Goal: Transaction & Acquisition: Book appointment/travel/reservation

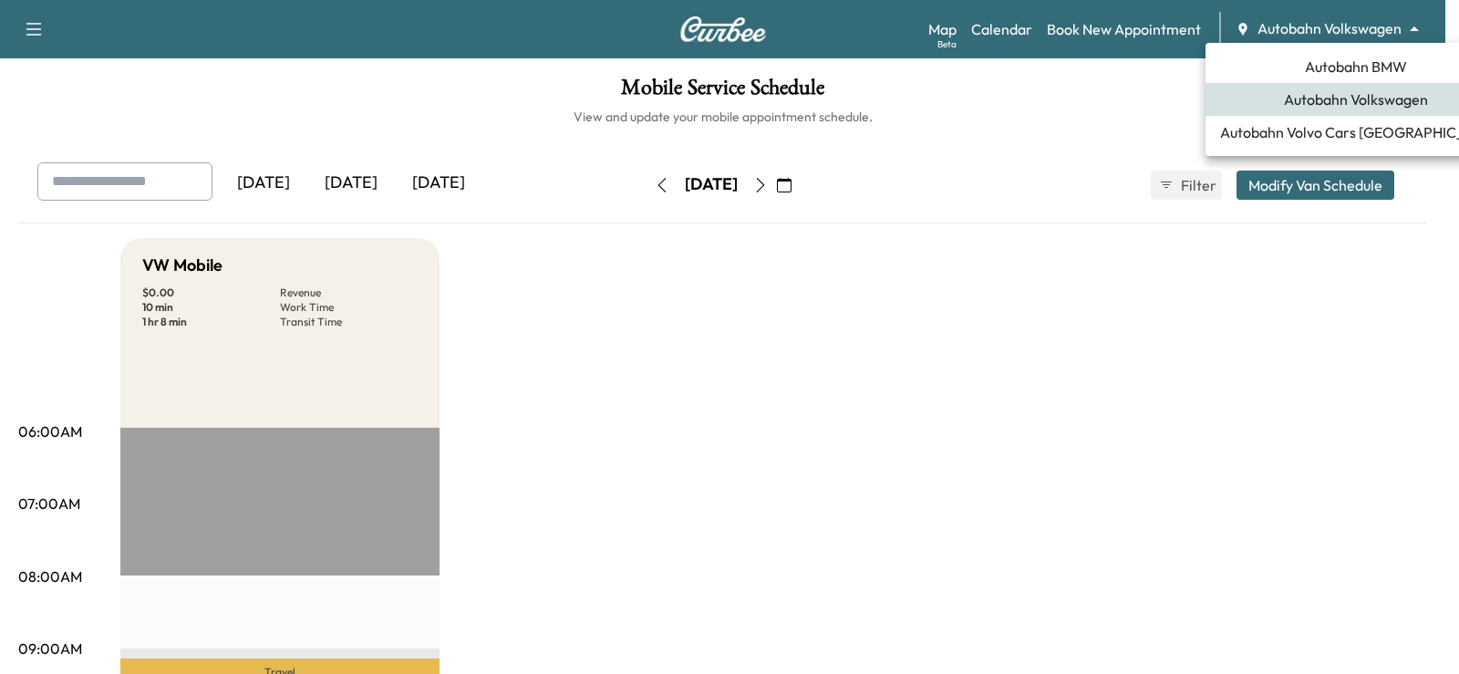
click at [1357, 24] on body "Support Log Out Map Beta Calendar Book New Appointment Autobahn Volkswagen ****…" at bounding box center [729, 337] width 1459 height 674
click at [1354, 76] on span "Autobahn BMW" at bounding box center [1356, 67] width 102 height 22
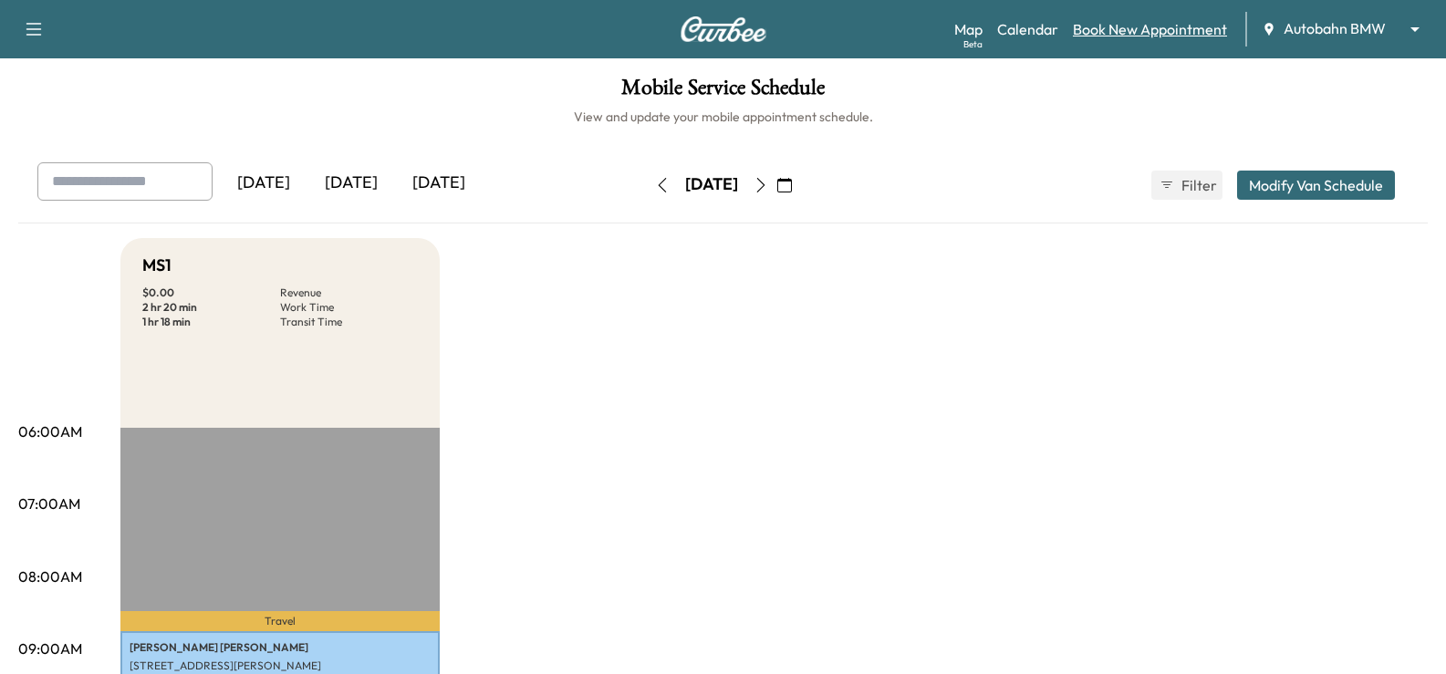
click at [1170, 16] on div "Map Beta Calendar Book New Appointment Autobahn BMW ******** ​" at bounding box center [1192, 29] width 477 height 35
click at [1176, 22] on link "Book New Appointment" at bounding box center [1150, 29] width 154 height 22
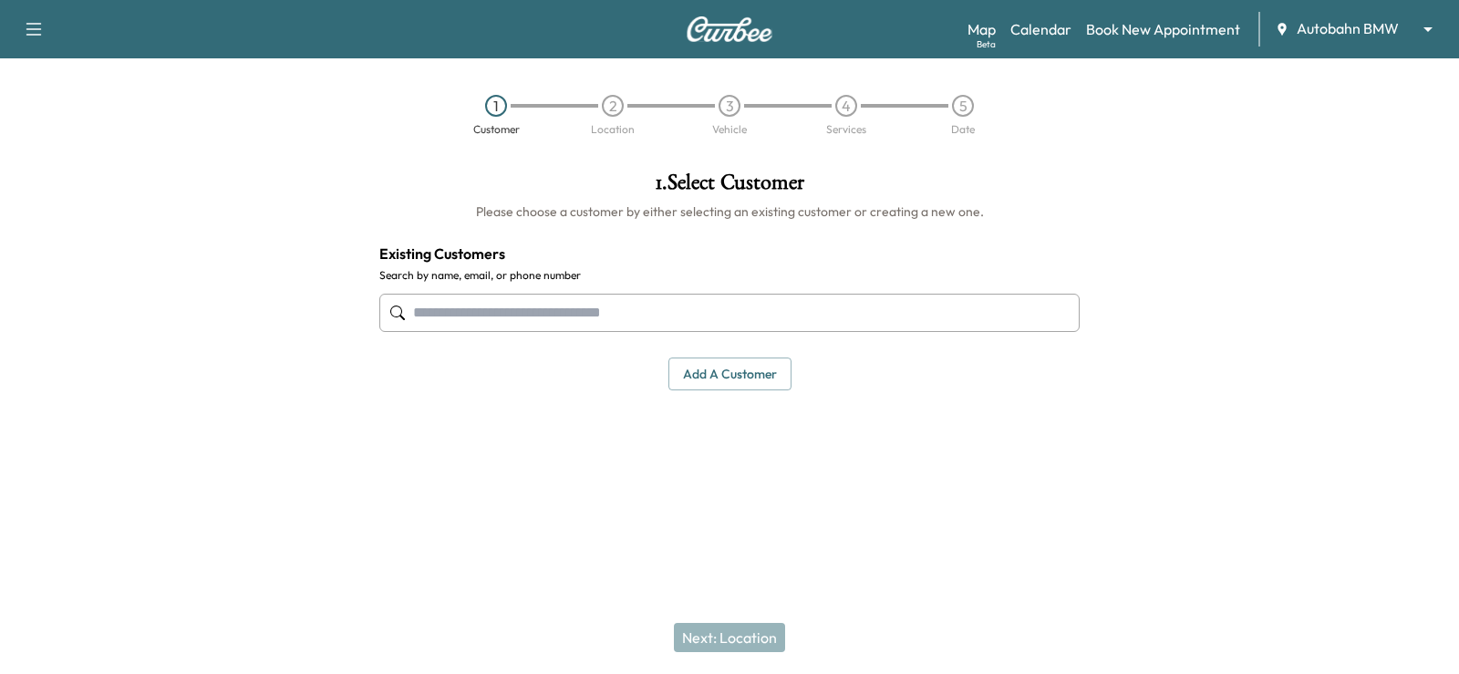
drag, startPoint x: 609, startPoint y: 327, endPoint x: 632, endPoint y: 327, distance: 22.8
click at [609, 327] on input "text" at bounding box center [729, 313] width 700 height 38
paste input "**********"
click at [417, 310] on input "**********" at bounding box center [729, 313] width 700 height 38
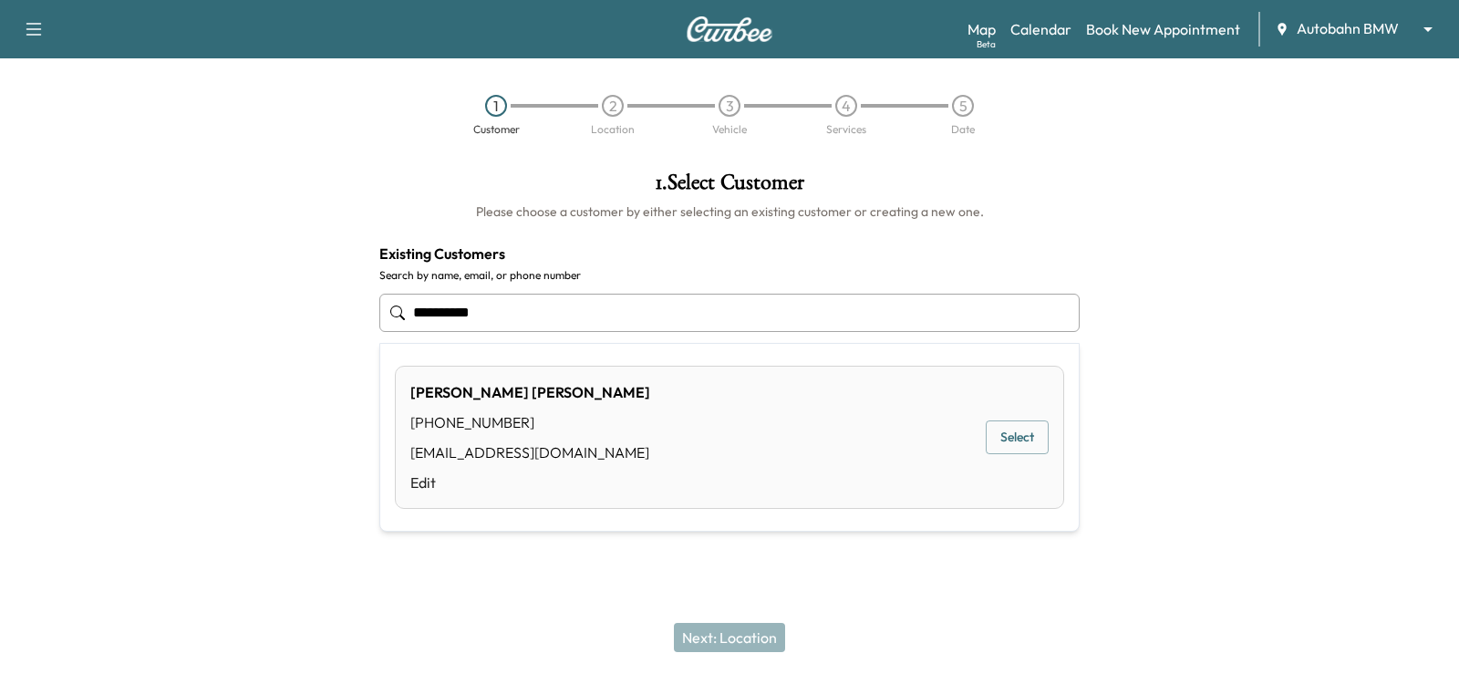
click at [1010, 435] on button "Select" at bounding box center [1017, 437] width 63 height 34
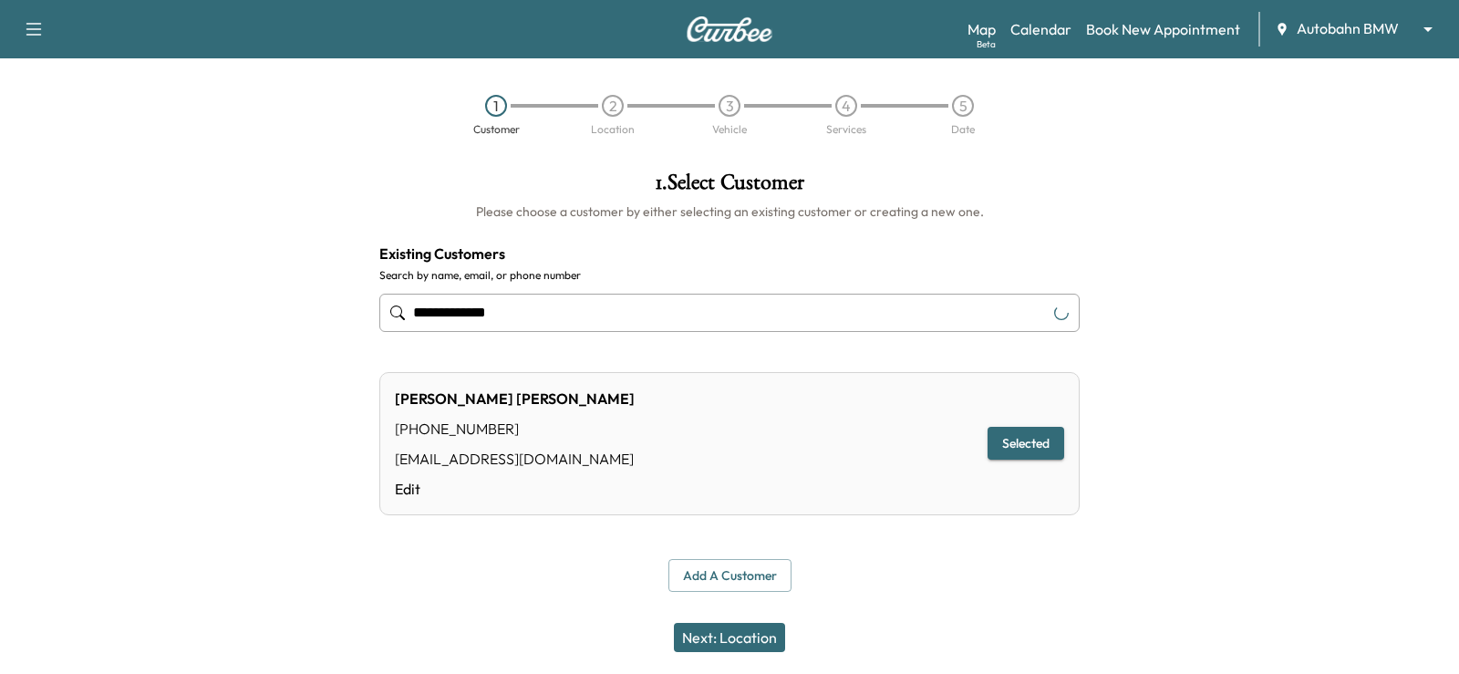
type input "**********"
click at [761, 648] on button "Next: Location" at bounding box center [729, 637] width 111 height 29
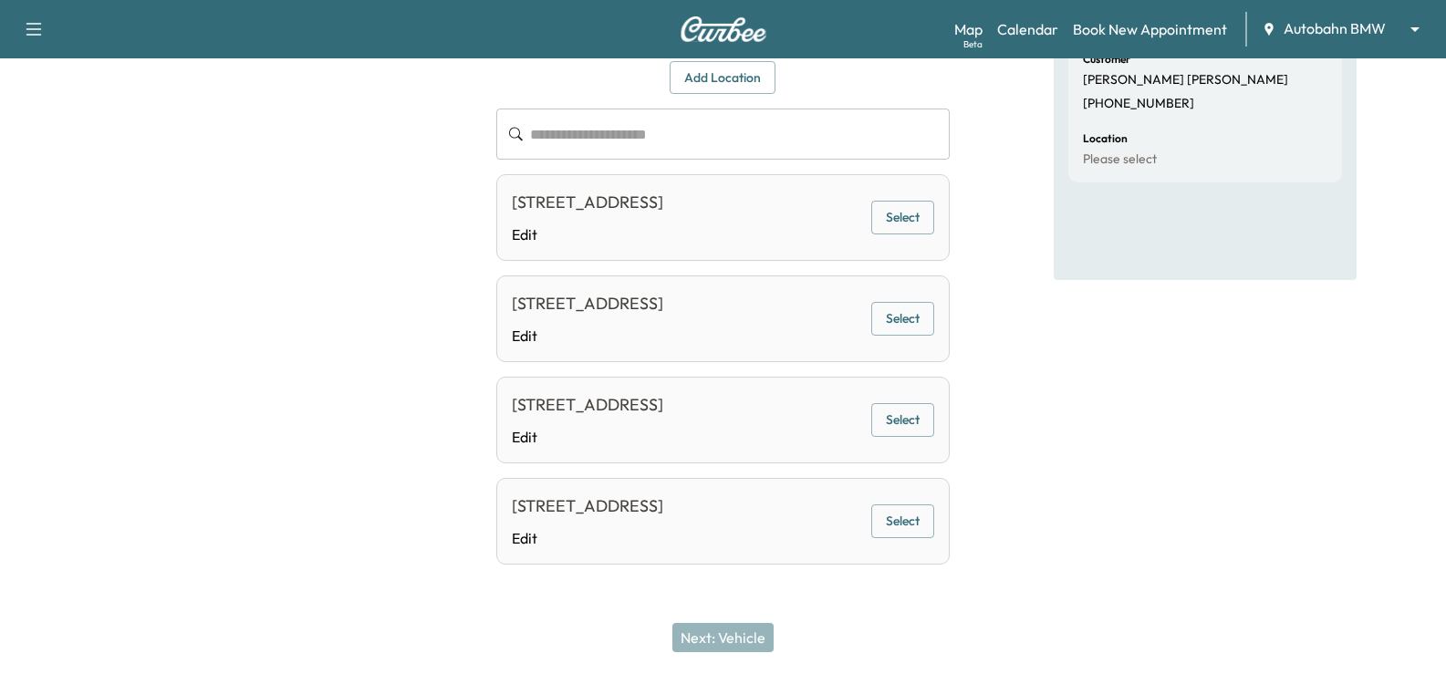
scroll to position [39, 0]
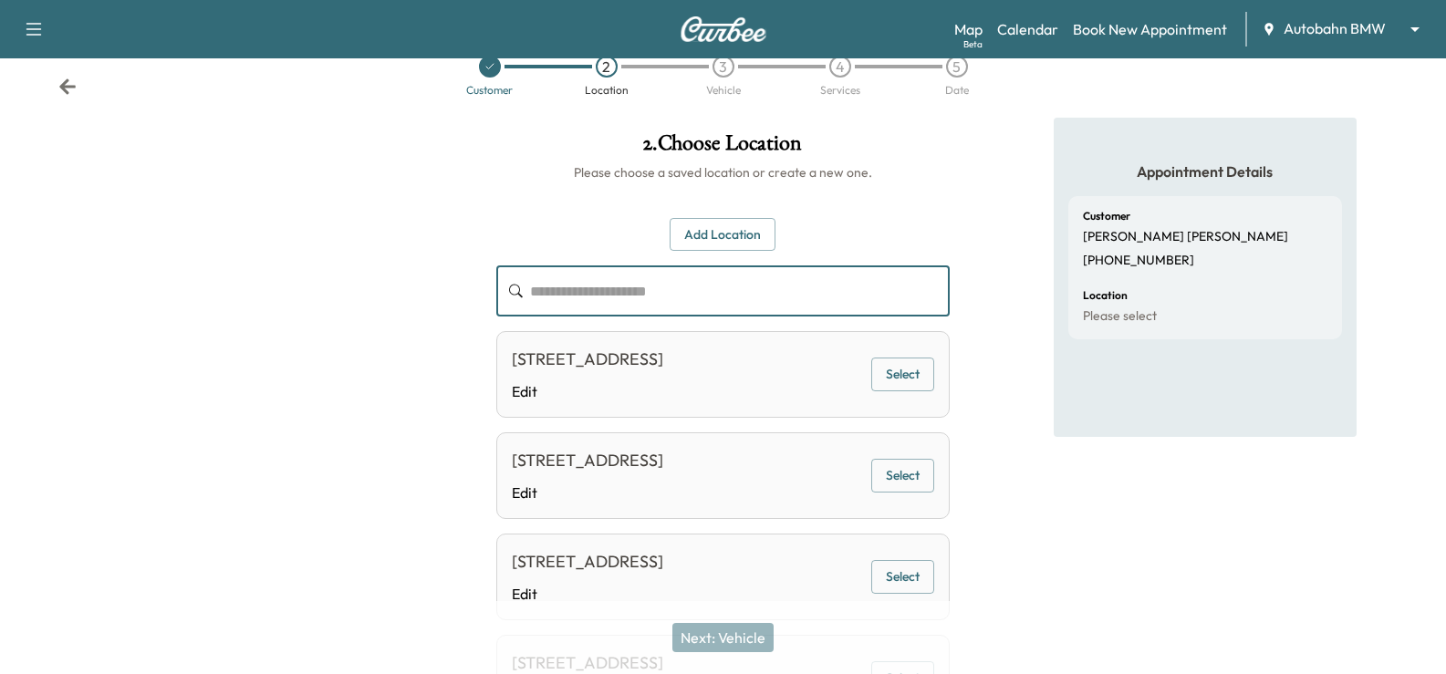
click at [674, 299] on input "text" at bounding box center [740, 290] width 420 height 51
click at [721, 228] on button "Add Location" at bounding box center [722, 235] width 106 height 34
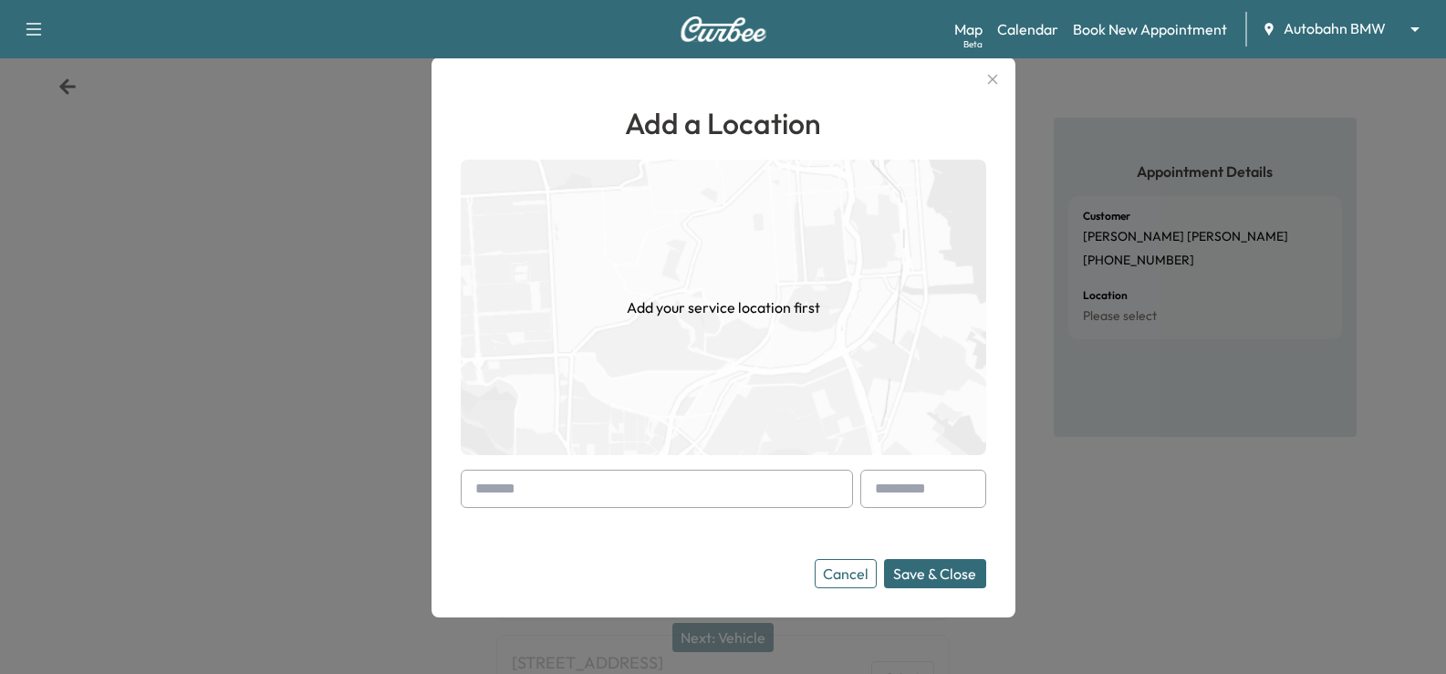
drag, startPoint x: 648, startPoint y: 498, endPoint x: 636, endPoint y: 489, distance: 15.7
click at [647, 498] on input "text" at bounding box center [657, 489] width 392 height 38
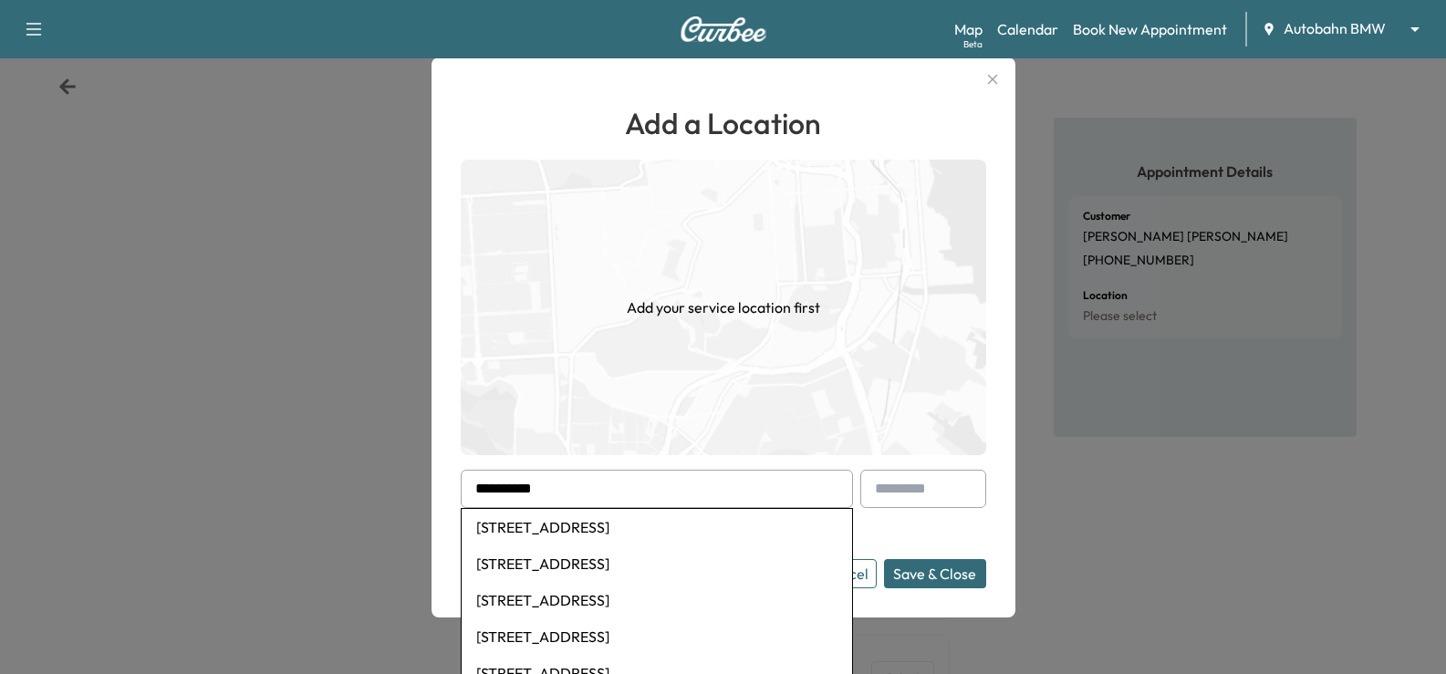
click at [610, 526] on li "[STREET_ADDRESS]" at bounding box center [657, 527] width 390 height 36
type input "**********"
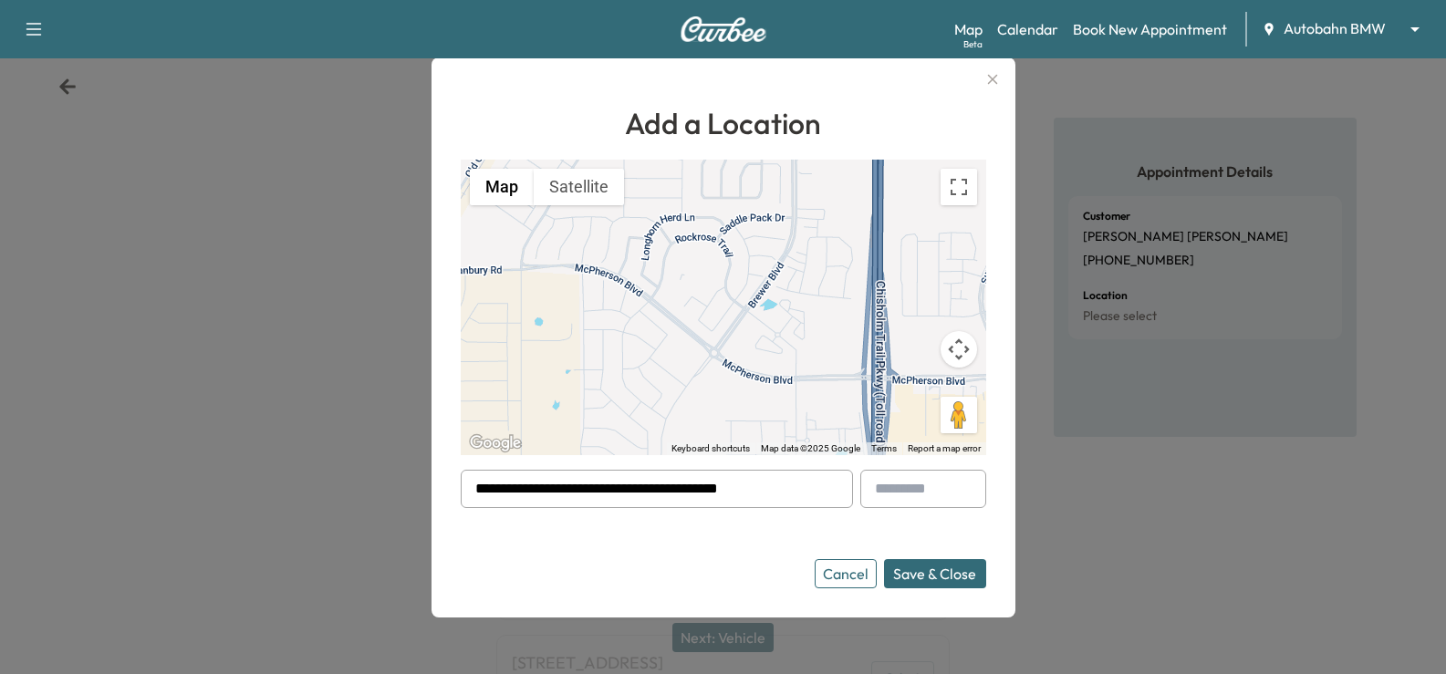
click at [939, 570] on button "Save & Close" at bounding box center [935, 573] width 102 height 29
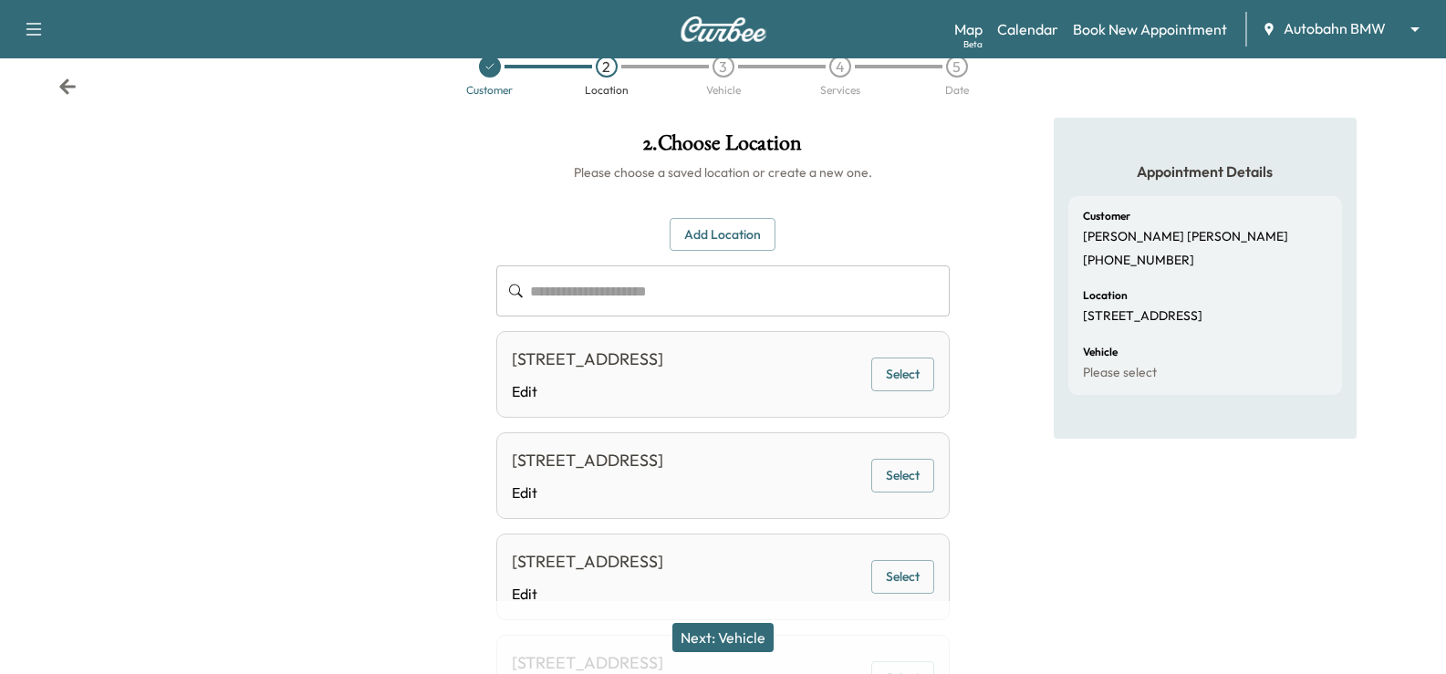
click at [744, 648] on button "Next: Vehicle" at bounding box center [722, 637] width 101 height 29
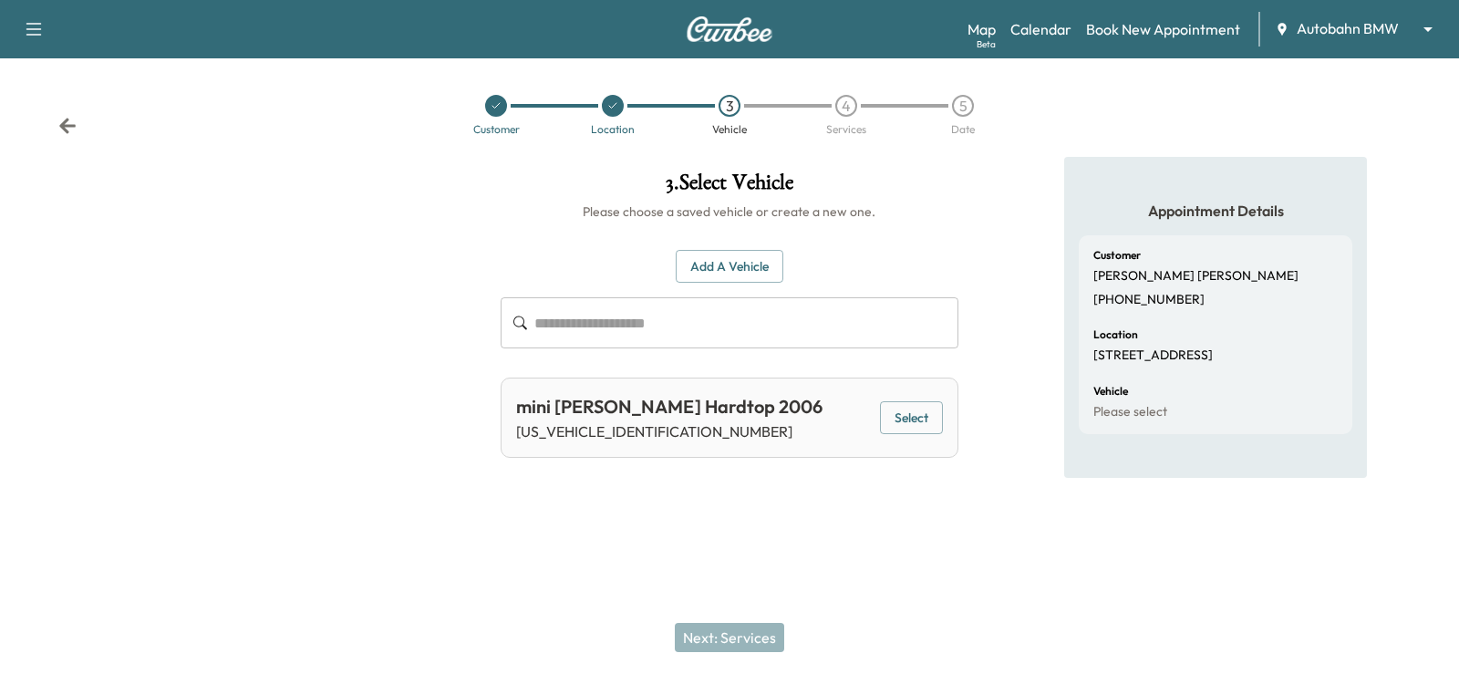
click at [921, 425] on button "Select" at bounding box center [911, 418] width 63 height 34
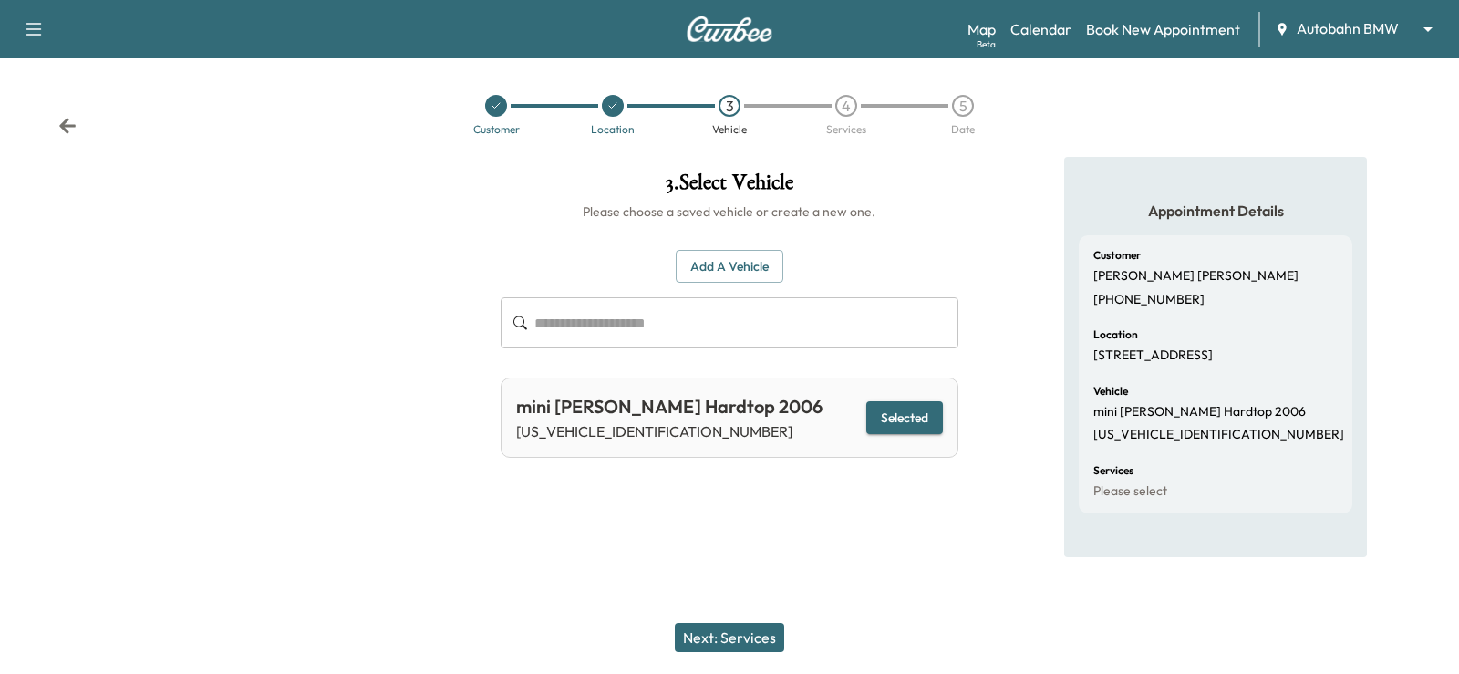
drag, startPoint x: 742, startPoint y: 645, endPoint x: 742, endPoint y: 634, distance: 10.9
click at [742, 642] on button "Next: Services" at bounding box center [729, 637] width 109 height 29
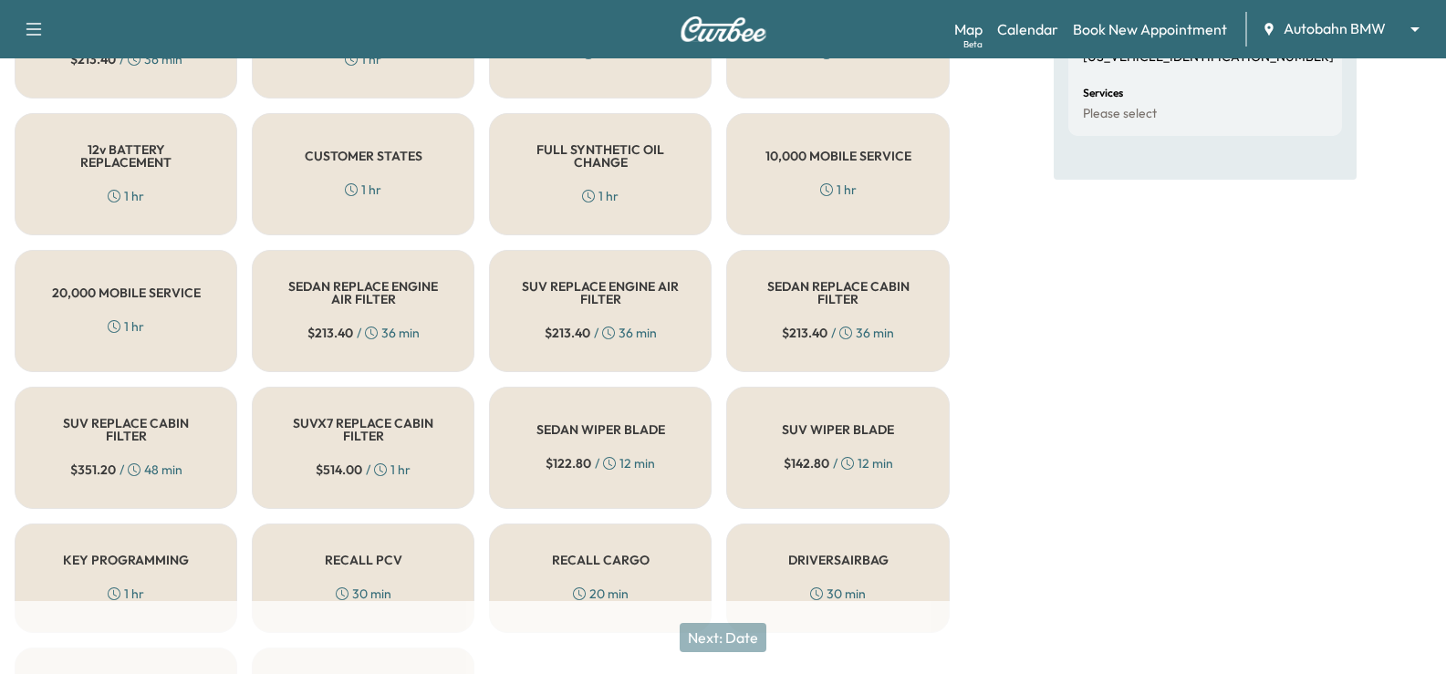
scroll to position [260, 0]
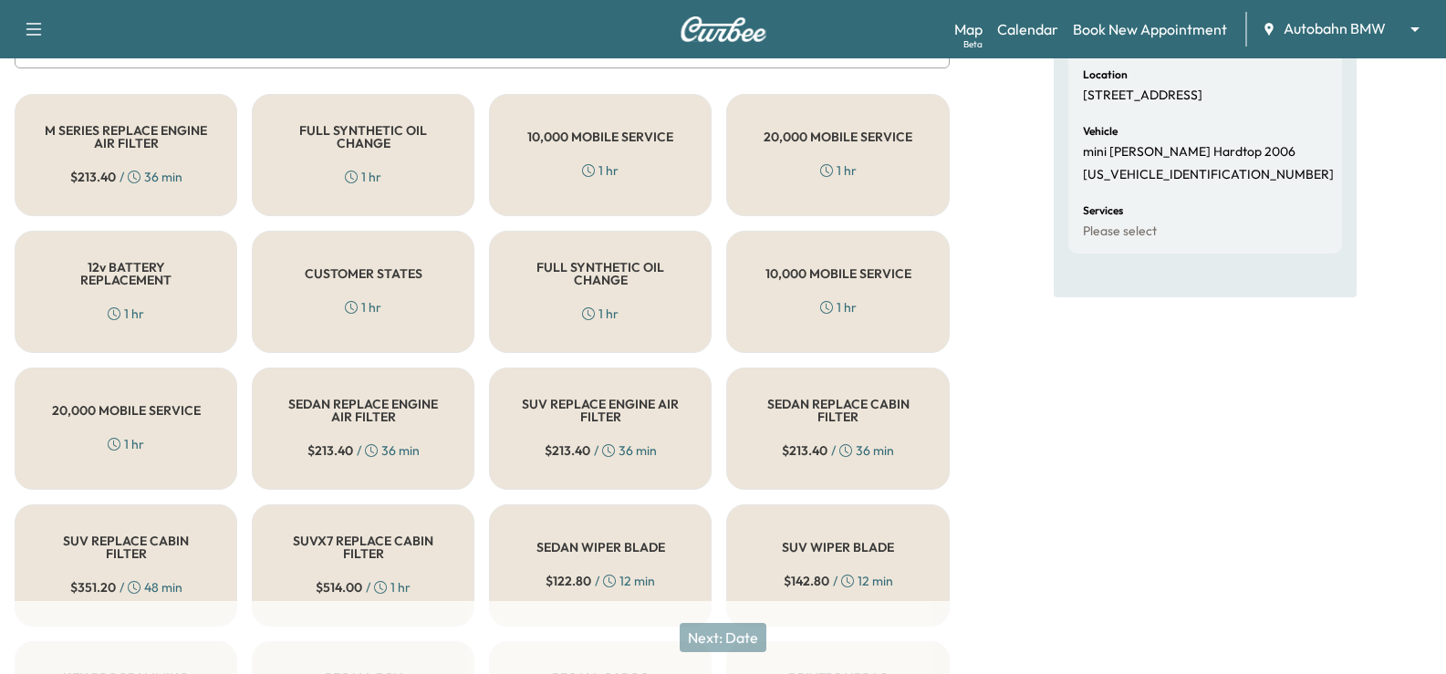
click at [418, 310] on div "CUSTOMER STATES 1 hr" at bounding box center [363, 292] width 223 height 122
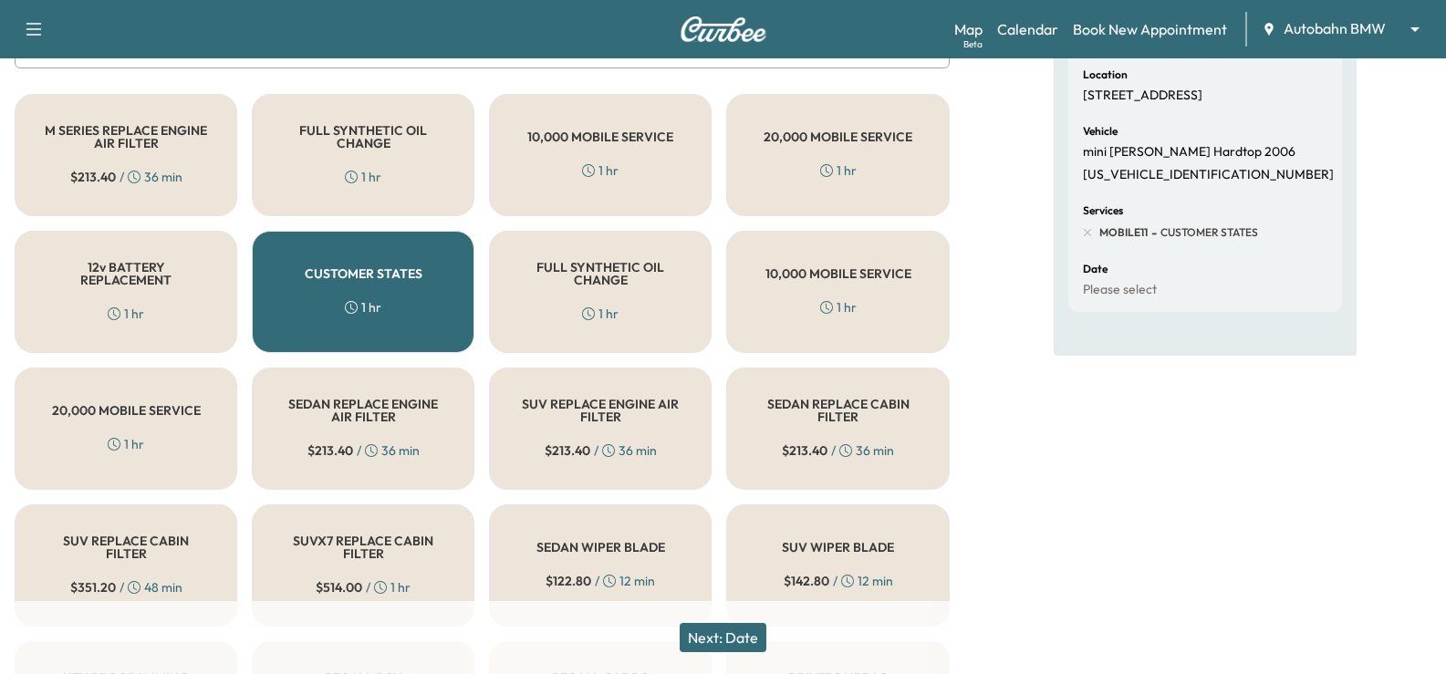
click at [746, 630] on button "Next: Date" at bounding box center [722, 637] width 87 height 29
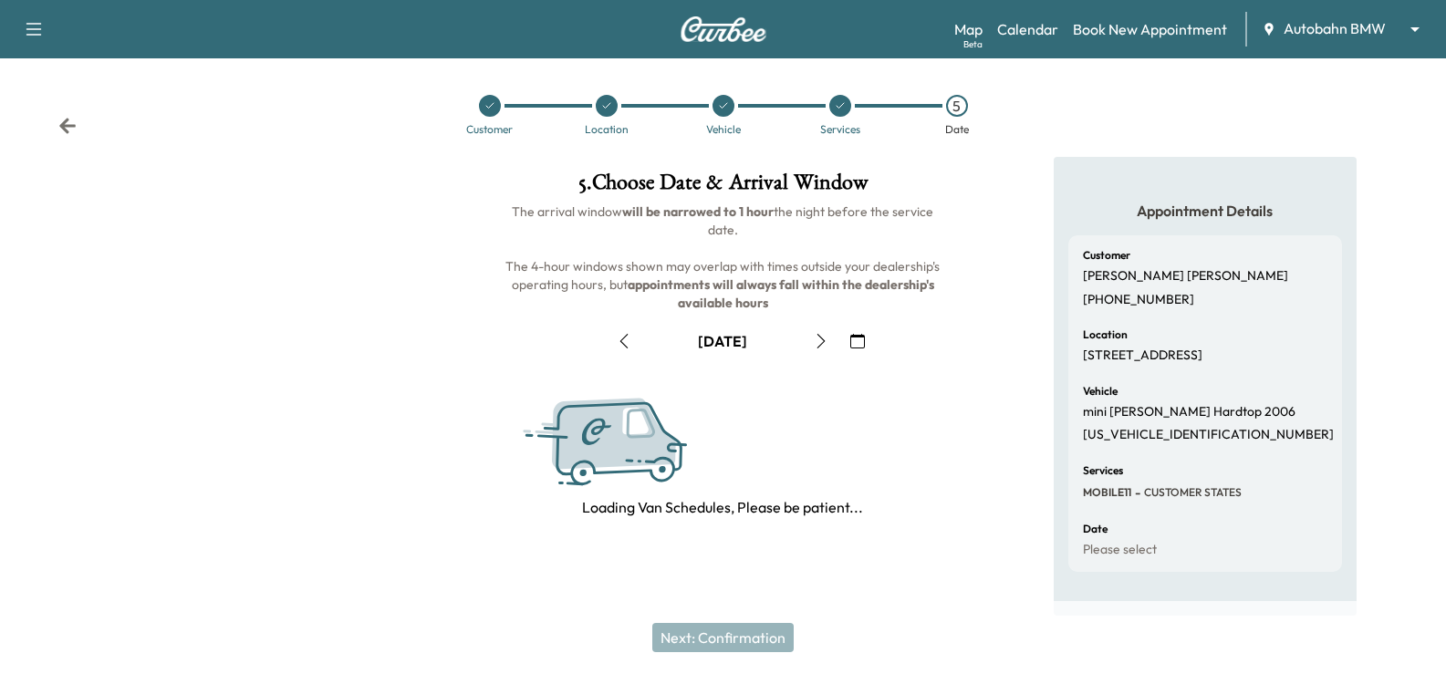
scroll to position [239, 0]
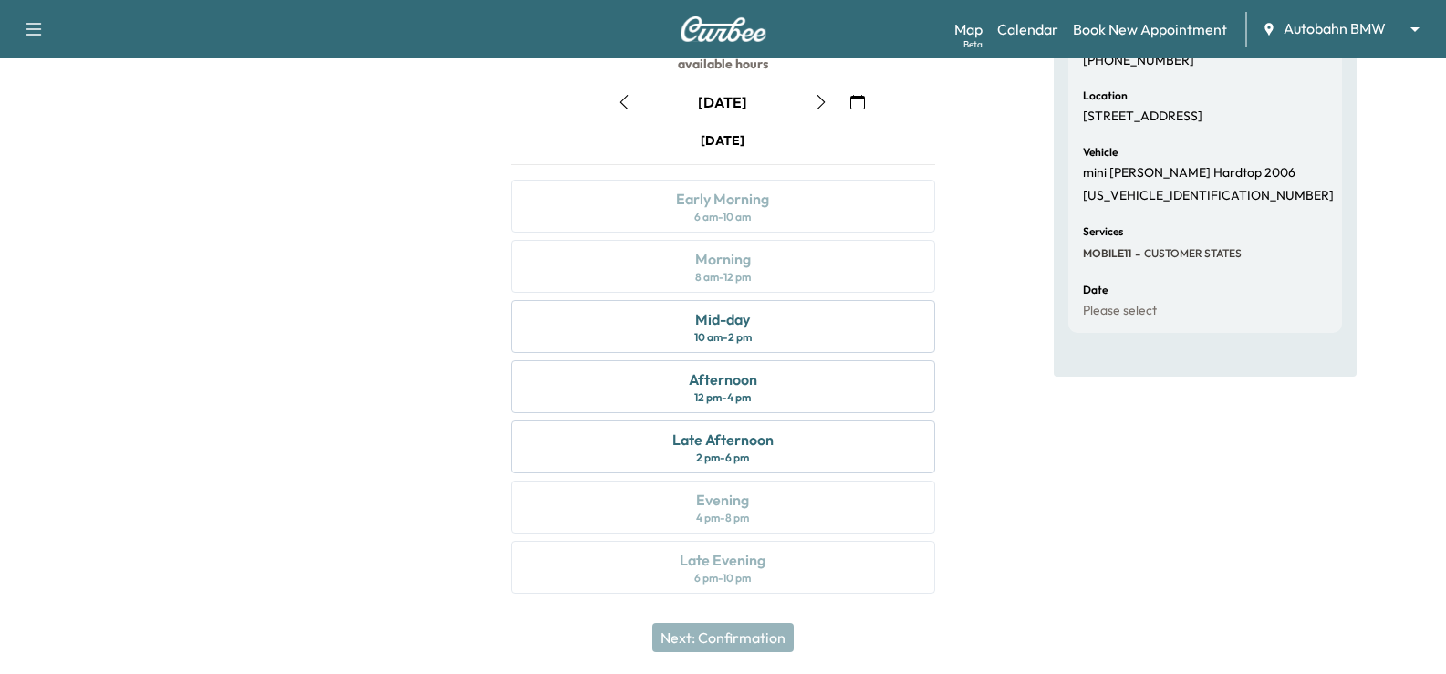
click at [618, 99] on icon "button" at bounding box center [624, 102] width 15 height 15
click at [795, 260] on div "Morning 8 am - 12 pm" at bounding box center [722, 266] width 423 height 53
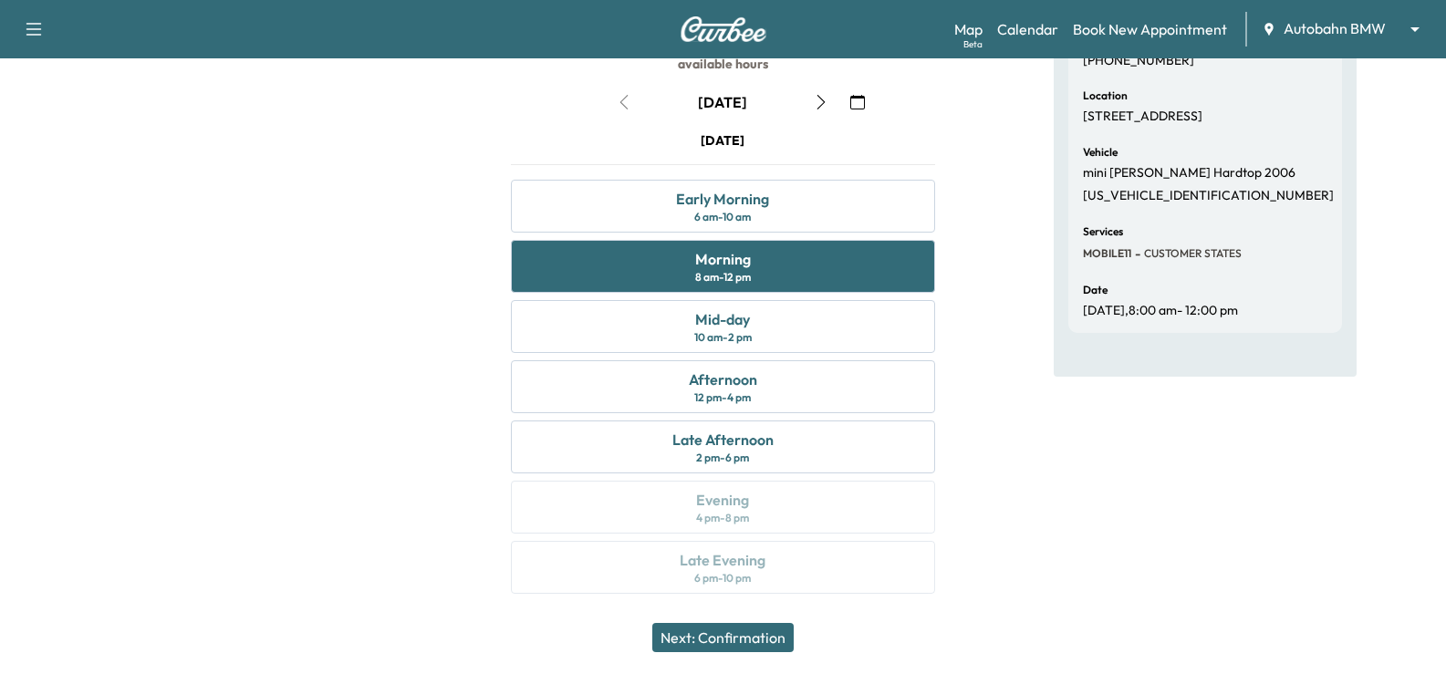
click at [773, 647] on button "Next: Confirmation" at bounding box center [722, 637] width 141 height 29
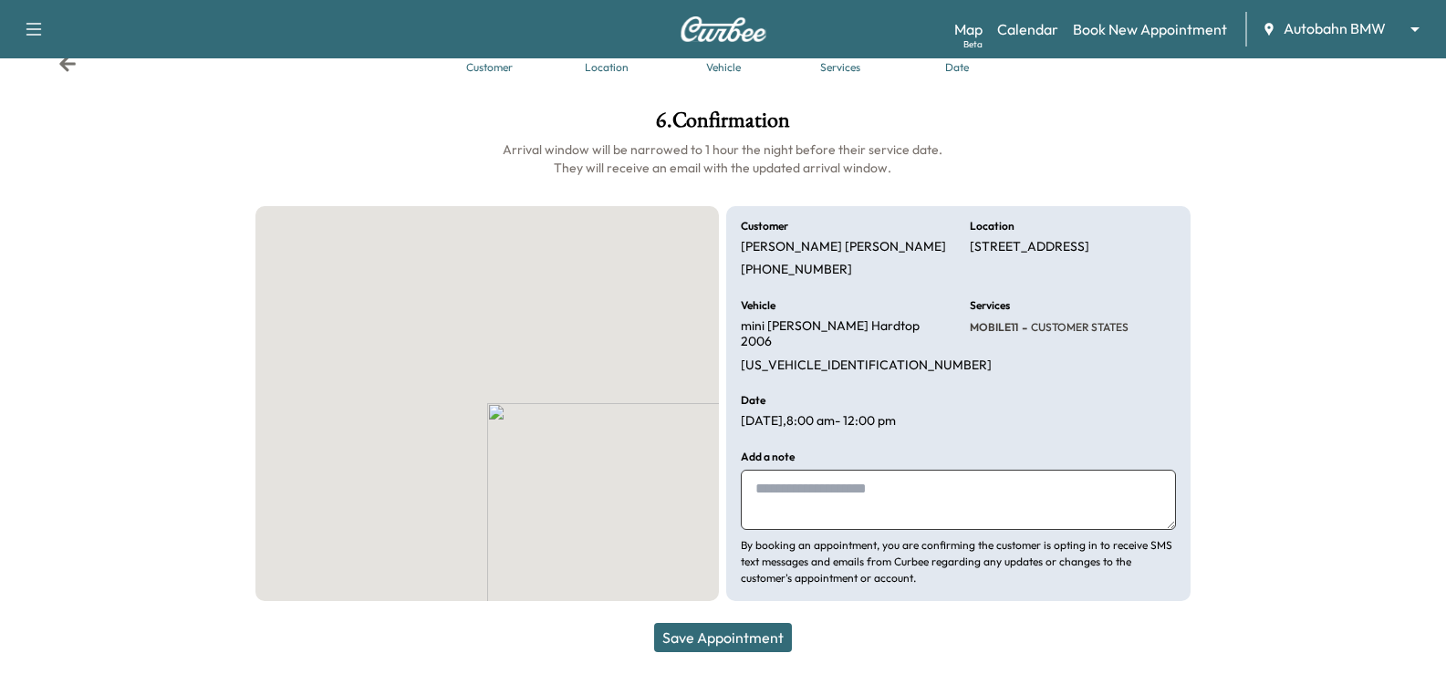
scroll to position [46, 0]
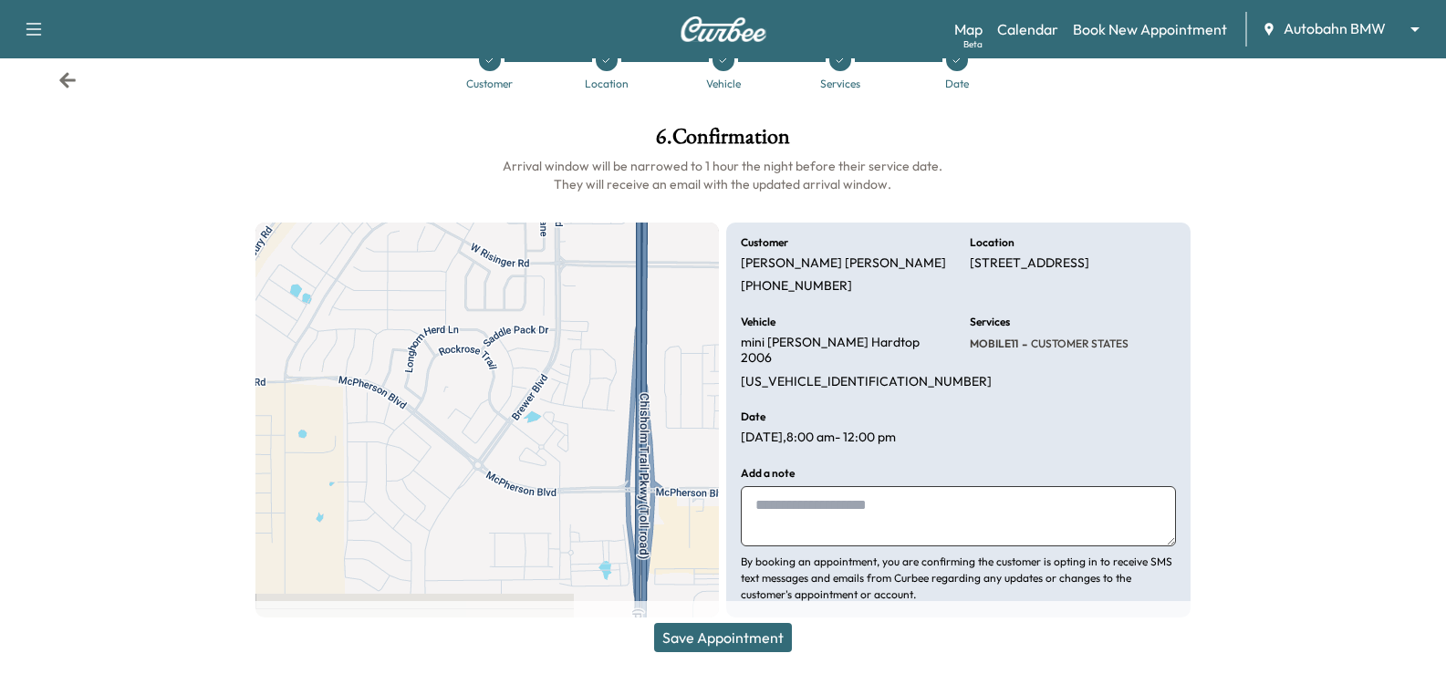
click at [841, 554] on p "By booking an appointment, you are confirming the customer is opting in to rece…" at bounding box center [958, 578] width 434 height 49
click at [850, 519] on textarea at bounding box center [958, 516] width 434 height 60
type textarea "**********"
click at [752, 627] on button "Save Appointment" at bounding box center [723, 637] width 138 height 29
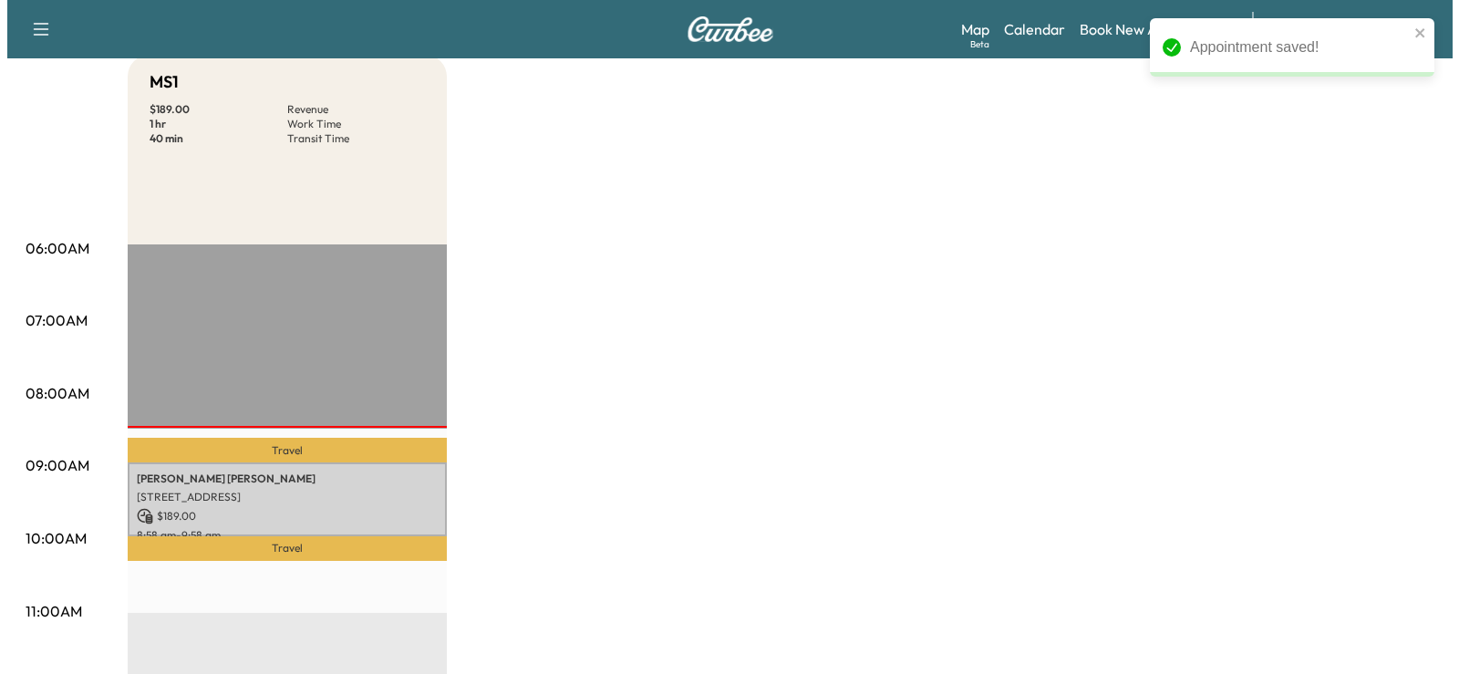
scroll to position [456, 0]
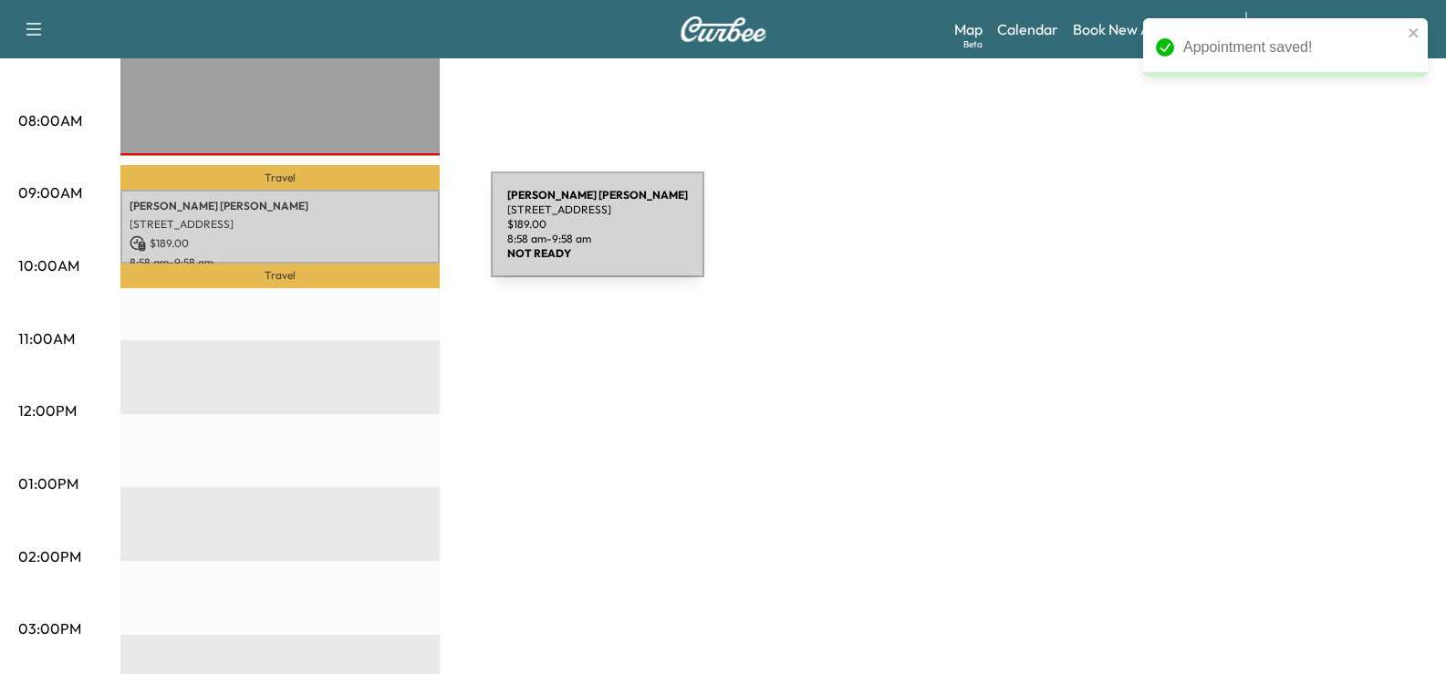
click at [362, 235] on p "$ 189.00" at bounding box center [280, 243] width 301 height 16
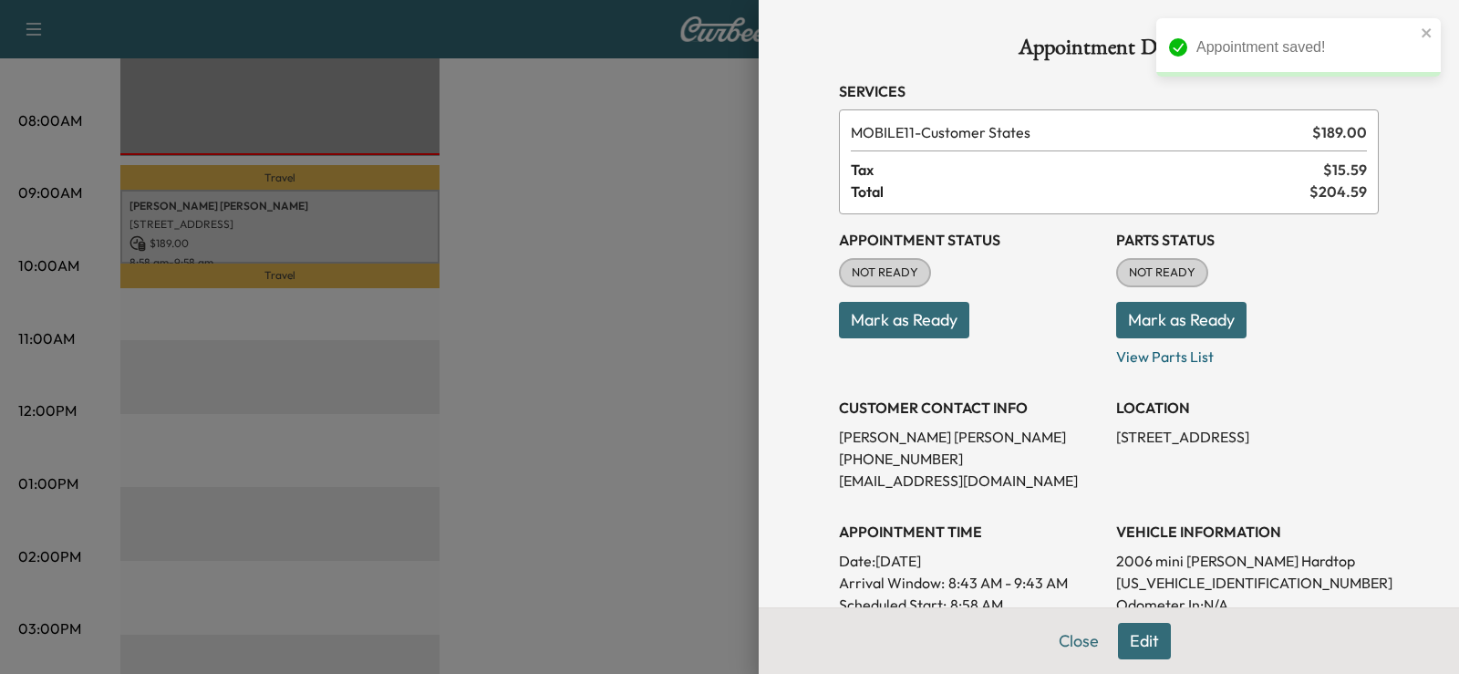
click at [919, 327] on button "Mark as Ready" at bounding box center [904, 320] width 130 height 36
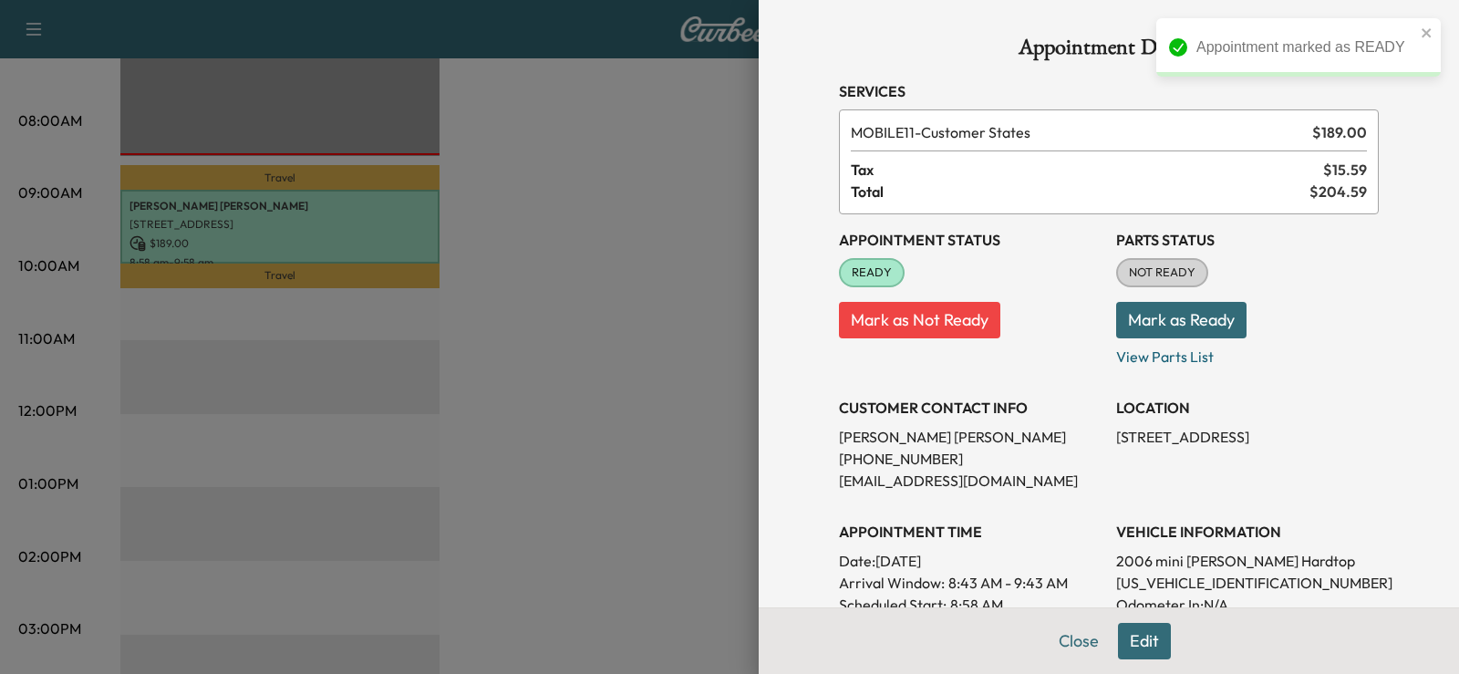
click at [641, 484] on div at bounding box center [729, 337] width 1459 height 674
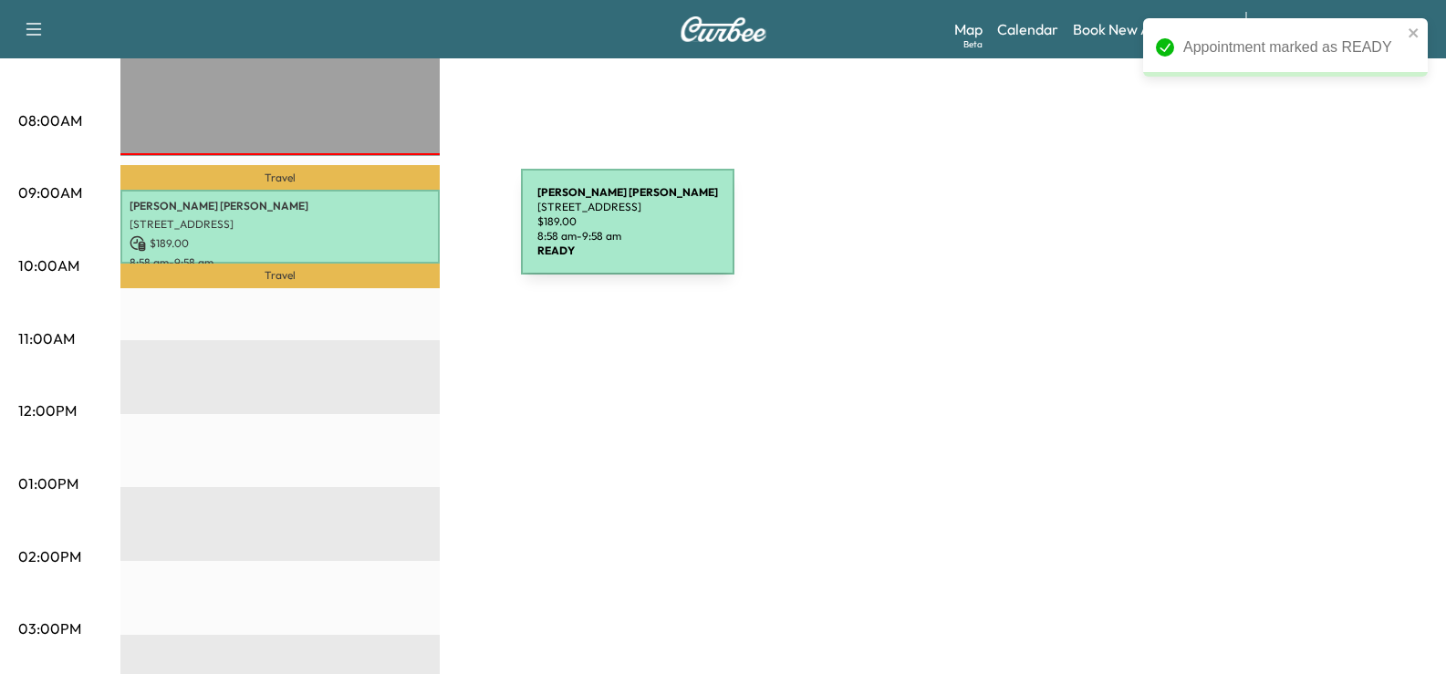
click at [364, 235] on p "$ 189.00" at bounding box center [280, 243] width 301 height 16
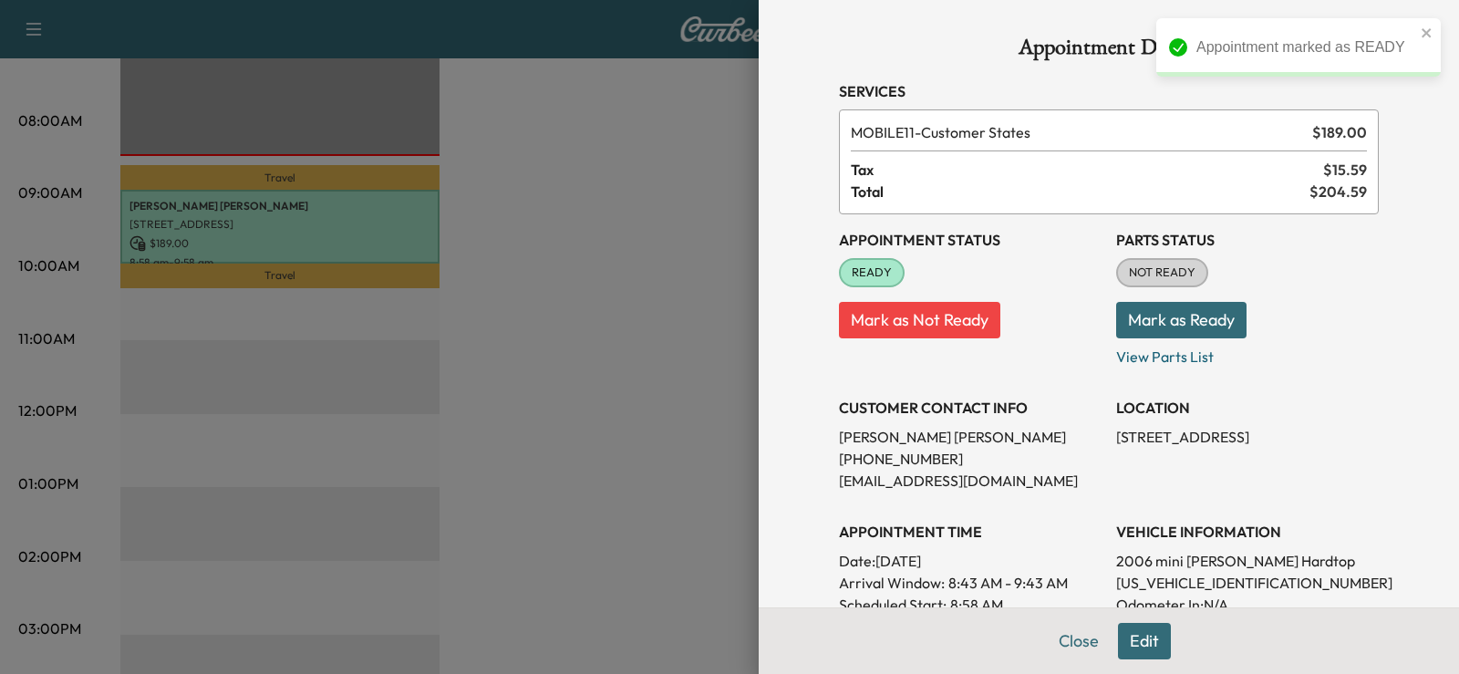
drag, startPoint x: 835, startPoint y: 75, endPoint x: 791, endPoint y: 72, distance: 43.9
click at [827, 75] on div "Appointment Details Services MOBILE11 - Customer States $ 189.00 Tax $ 15.59 To…" at bounding box center [1109, 570] width 584 height 1141
click at [817, 98] on div "Appointment Details Services MOBILE11 - Customer States $ 189.00 Tax $ 15.59 To…" at bounding box center [1109, 570] width 584 height 1141
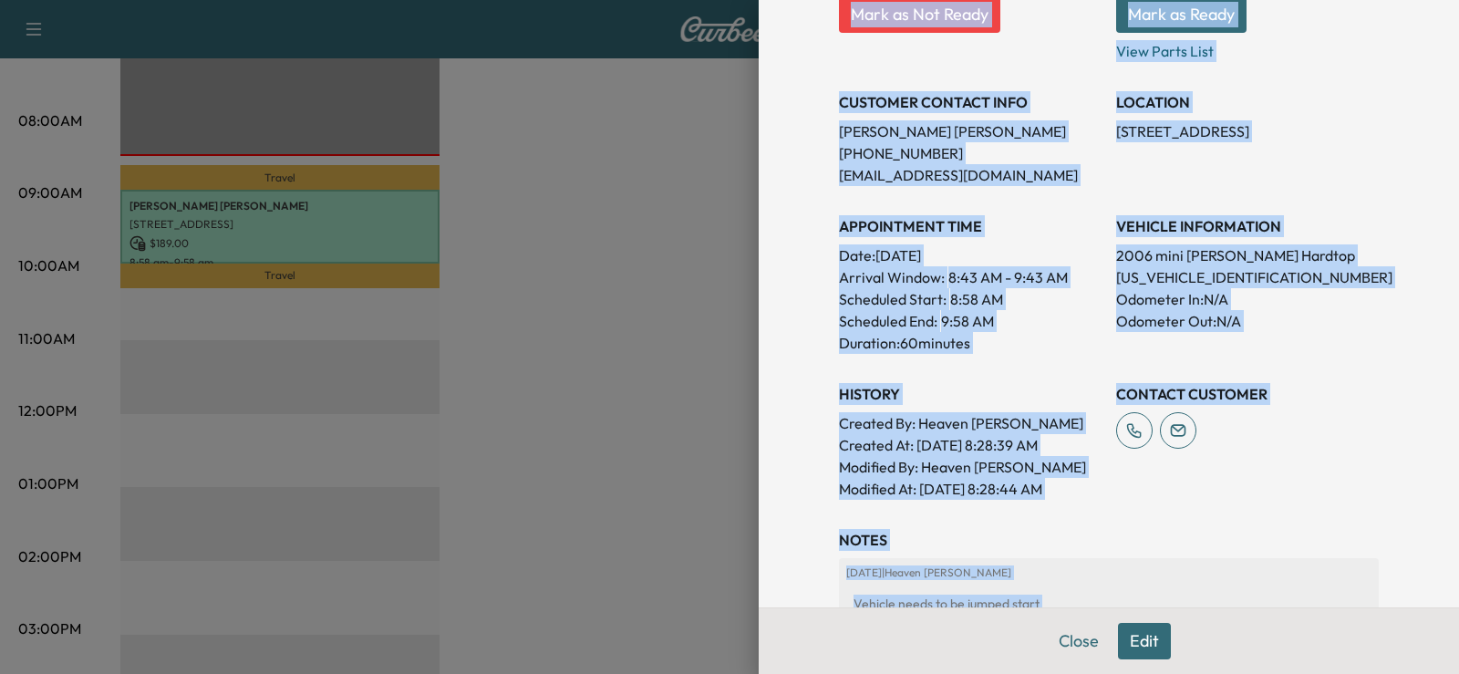
scroll to position [469, 0]
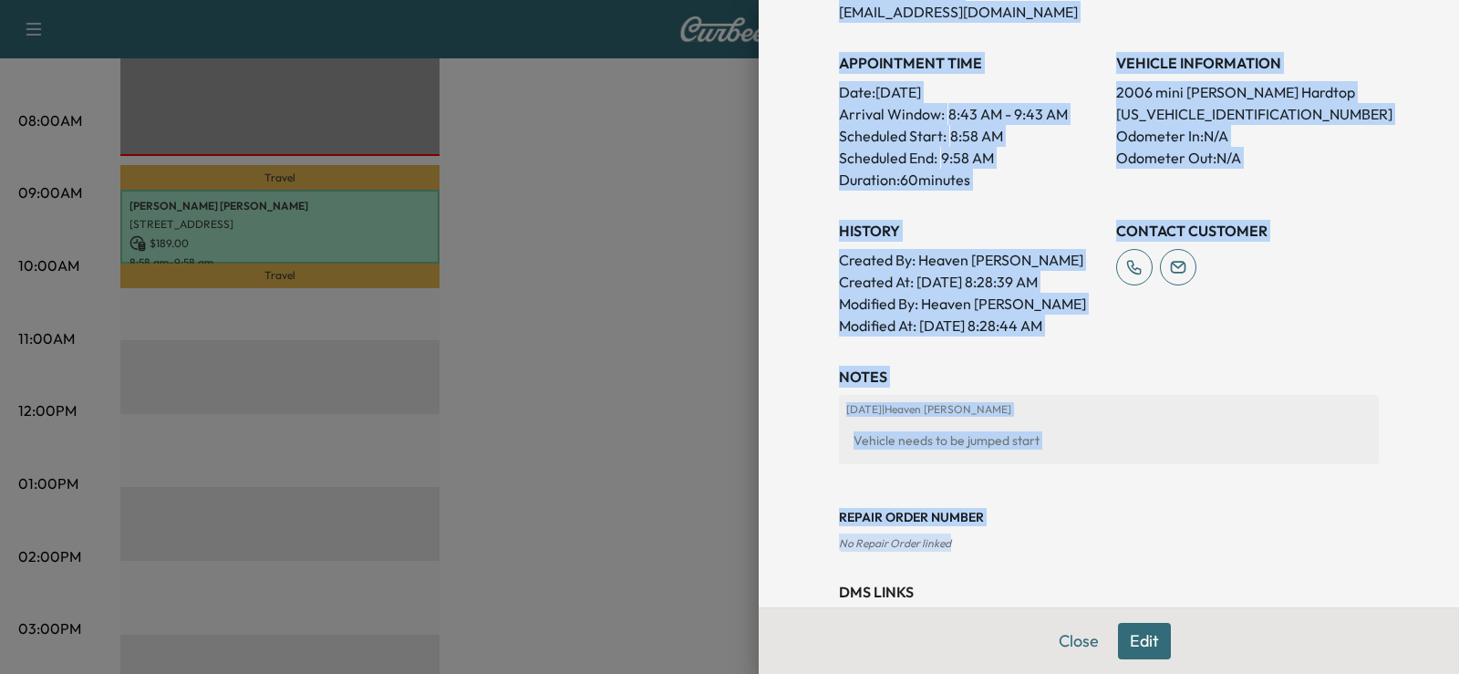
drag, startPoint x: 826, startPoint y: 84, endPoint x: 1270, endPoint y: 528, distance: 627.5
click at [1270, 528] on div "Appointment Details Services MOBILE11 - Customer States $ 189.00 Tax $ 15.59 To…" at bounding box center [1109, 101] width 584 height 1141
drag, startPoint x: 1270, startPoint y: 528, endPoint x: 998, endPoint y: 211, distance: 417.9
copy div "Services MOBILE11 - Customer States $ 189.00 Tax $ 15.59 Total $ 204.59 Appoint…"
